Goal: Navigation & Orientation: Find specific page/section

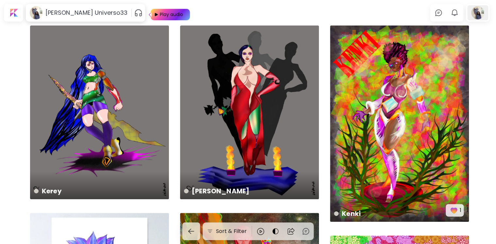
click at [482, 12] on div at bounding box center [478, 12] width 21 height 15
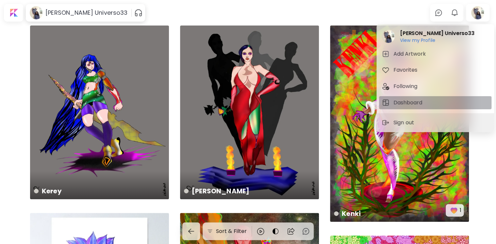
click at [427, 101] on span "Dashboard" at bounding box center [435, 103] width 107 height 8
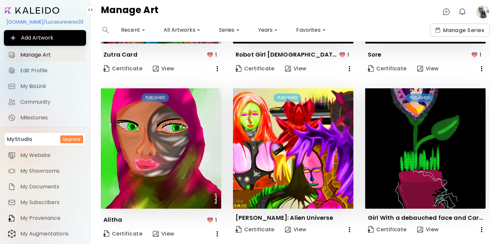
scroll to position [480, 0]
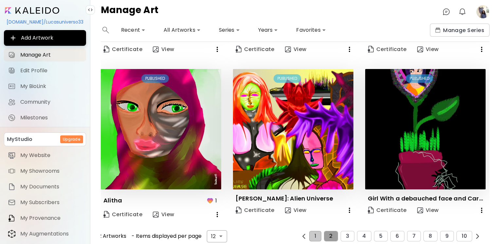
click at [324, 231] on button "2" at bounding box center [331, 236] width 14 height 10
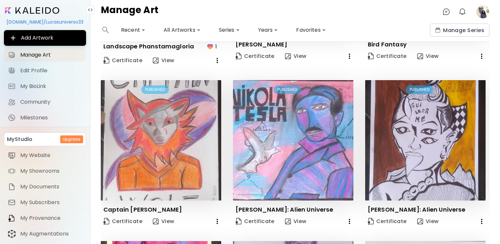
scroll to position [472, 0]
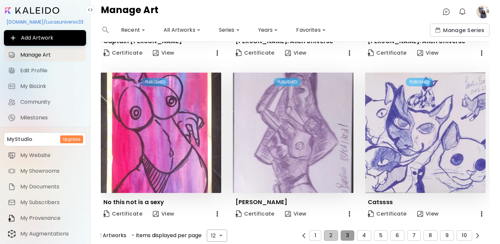
click at [347, 230] on button "3" at bounding box center [347, 235] width 14 height 10
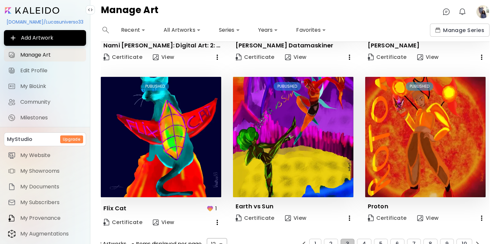
scroll to position [468, 0]
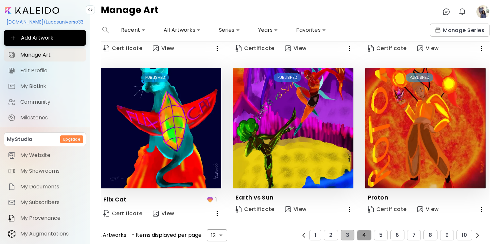
click at [362, 232] on span "4" at bounding box center [364, 235] width 4 height 6
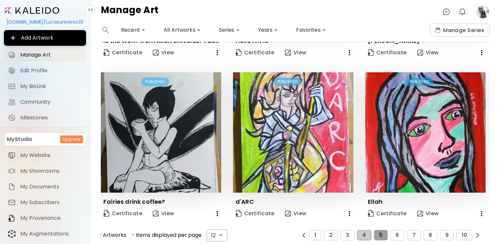
click at [379, 232] on span "5" at bounding box center [380, 235] width 3 height 6
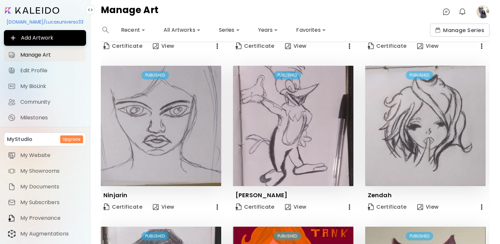
scroll to position [464, 0]
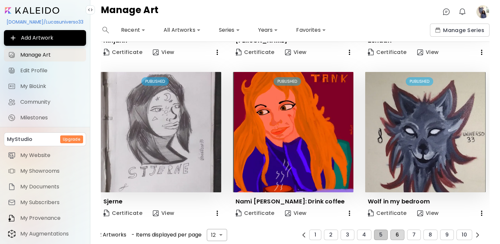
click at [390, 230] on button "6" at bounding box center [397, 235] width 14 height 10
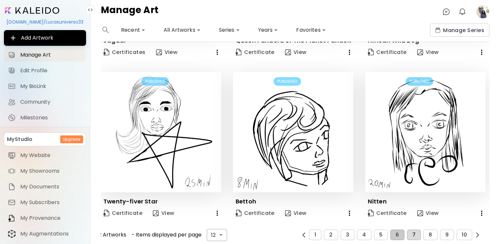
click at [412, 232] on span "7" at bounding box center [413, 235] width 3 height 6
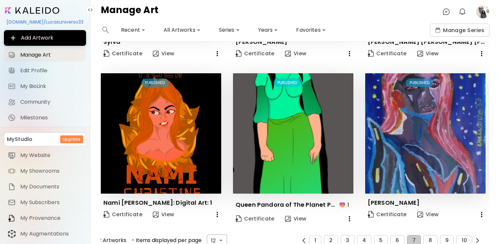
scroll to position [468, 0]
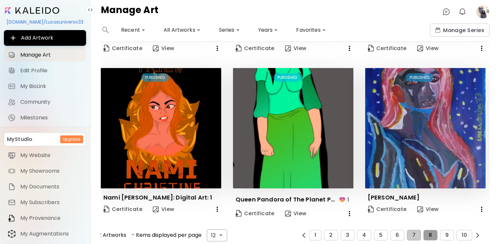
click at [428, 232] on span "8" at bounding box center [429, 235] width 3 height 6
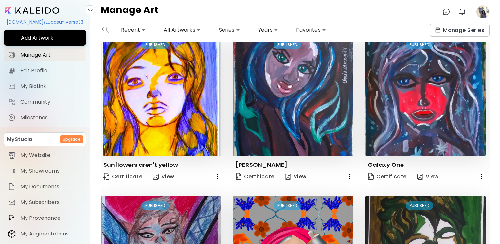
scroll to position [336, 0]
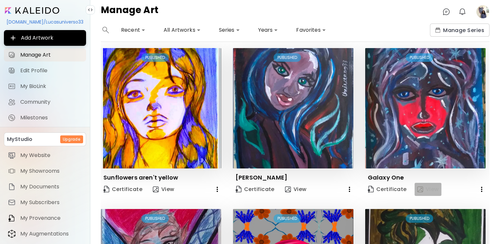
click at [417, 186] on img "button" at bounding box center [420, 189] width 6 height 6
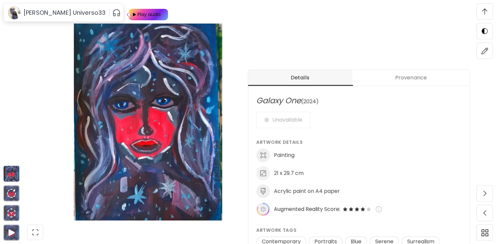
scroll to position [217, 0]
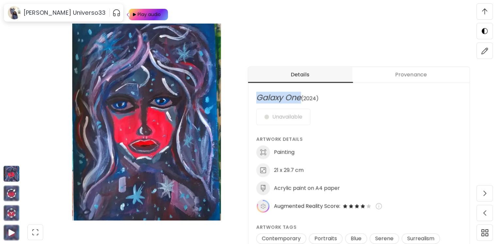
drag, startPoint x: 303, startPoint y: 99, endPoint x: 256, endPoint y: 91, distance: 48.2
copy span "Galaxy One"
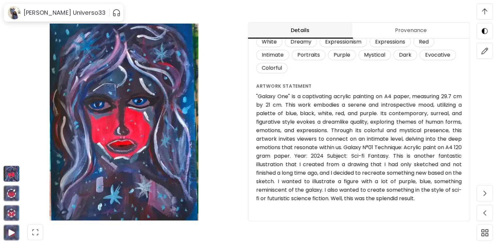
scroll to position [659, 0]
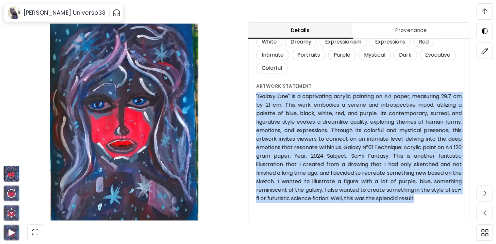
drag, startPoint x: 418, startPoint y: 198, endPoint x: 257, endPoint y: 92, distance: 192.8
click at [257, 92] on div "Galaxy One (2024) Unavailable Artwork Details Painting 21 x 29.7 cm Acrylic pai…" at bounding box center [358, 33] width 221 height 376
copy h6 ""Galaxy One" is a captivating acrylic painting on A4 paper, measuring 29.7 cm b…"
